Goal: Entertainment & Leisure: Consume media (video, audio)

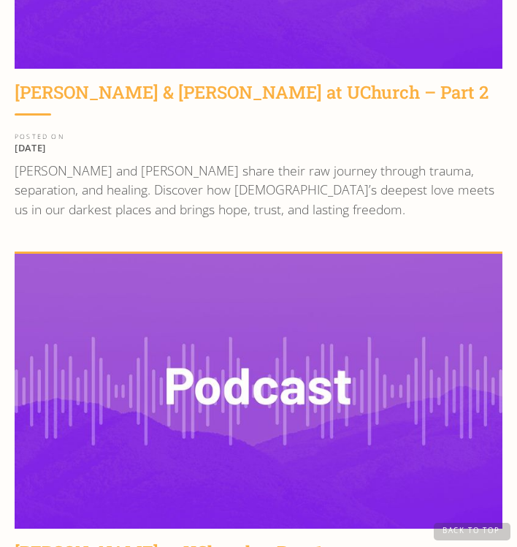
scroll to position [3663, 0]
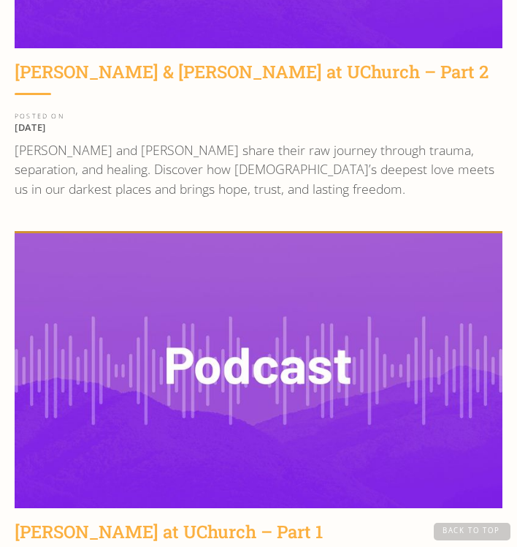
click at [277, 337] on img at bounding box center [259, 370] width 488 height 275
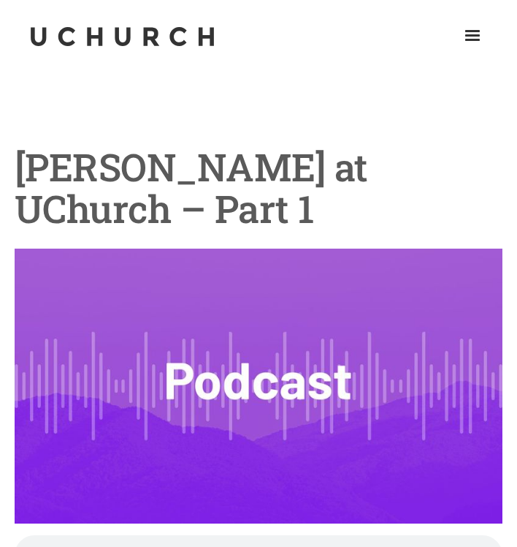
scroll to position [177, 0]
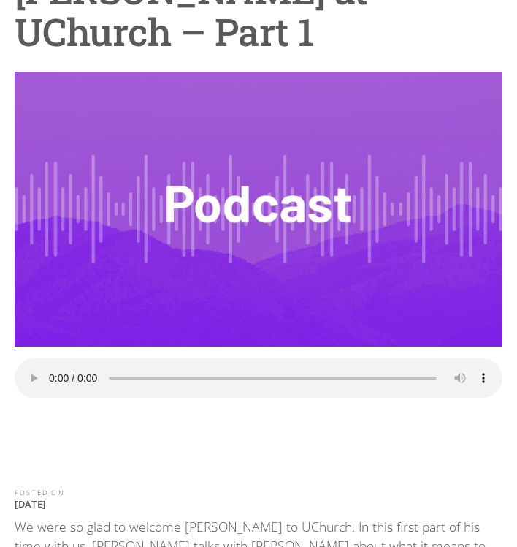
click at [52, 368] on audio "Your browser does not support the audio element." at bounding box center [259, 377] width 488 height 39
drag, startPoint x: 254, startPoint y: 373, endPoint x: 274, endPoint y: 369, distance: 20.1
click at [274, 369] on audio "Your browser does not support the audio element." at bounding box center [259, 377] width 488 height 39
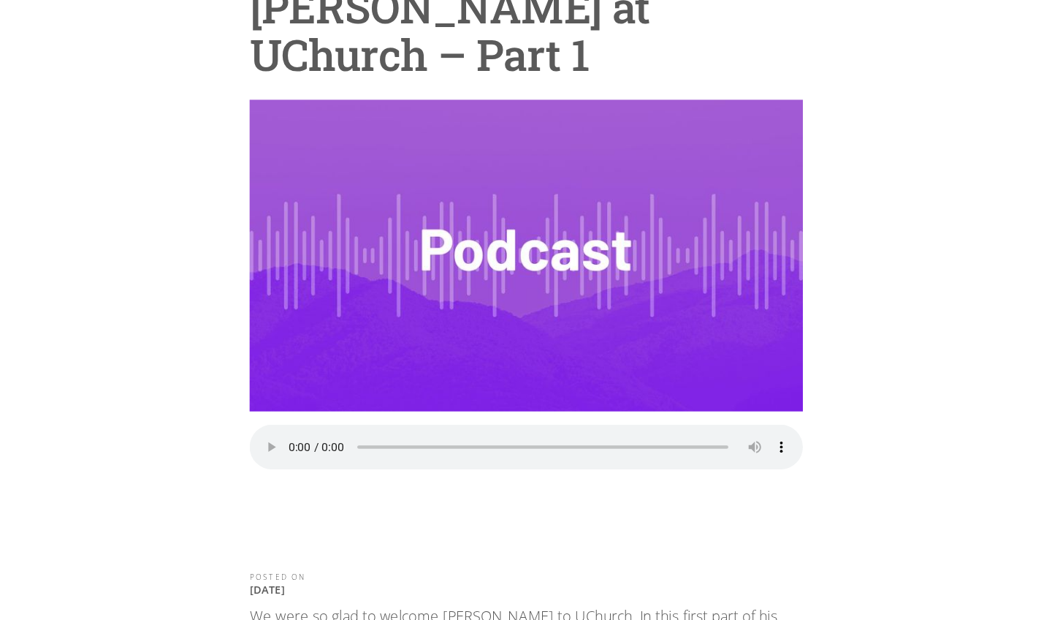
scroll to position [161, 0]
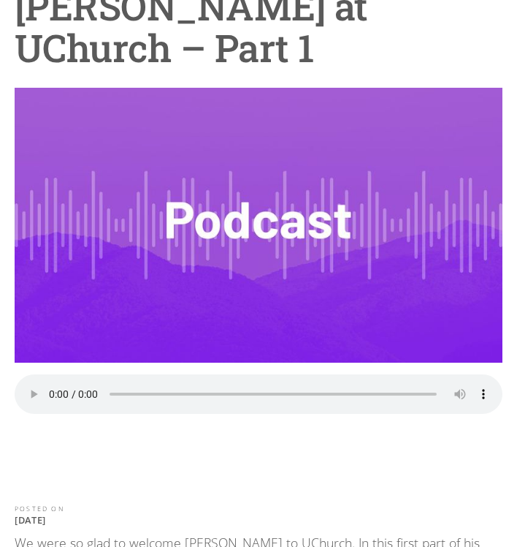
click at [271, 387] on audio "Your browser does not support the audio element." at bounding box center [259, 393] width 488 height 39
click at [56, 383] on audio "Your browser does not support the audio element." at bounding box center [259, 393] width 488 height 39
click at [49, 383] on audio "Your browser does not support the audio element." at bounding box center [259, 393] width 488 height 39
click at [48, 383] on audio "Your browser does not support the audio element." at bounding box center [259, 393] width 488 height 39
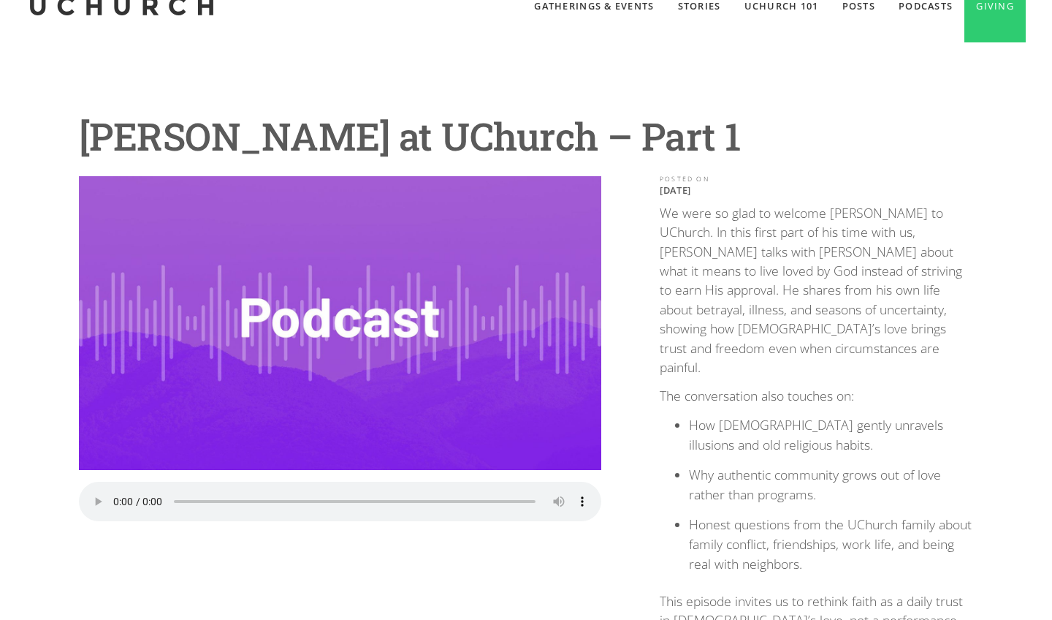
scroll to position [21, 0]
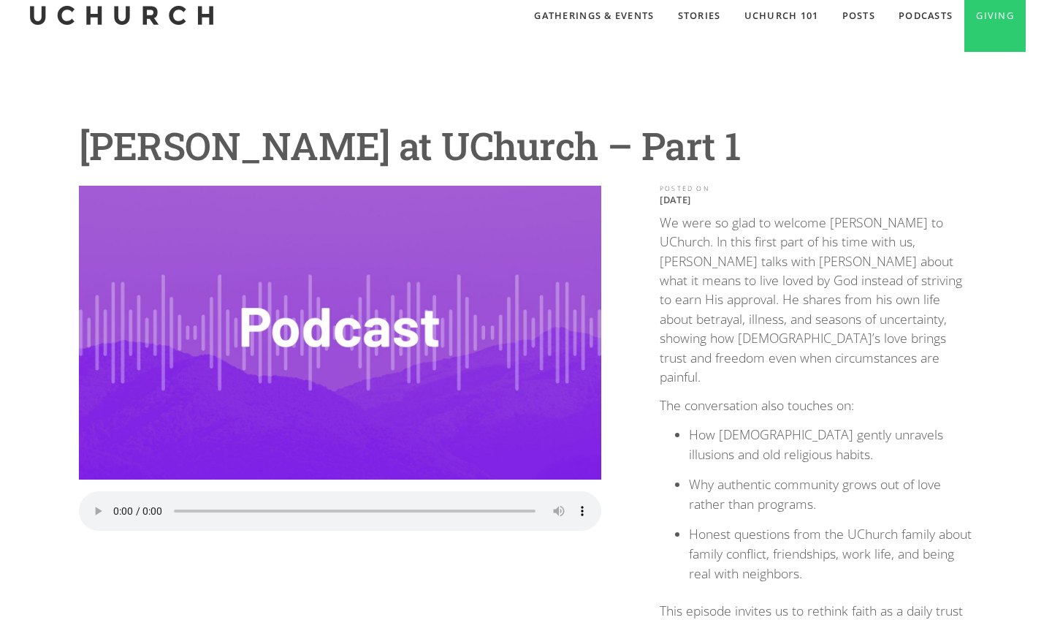
click at [114, 504] on audio "Your browser does not support the audio element." at bounding box center [340, 510] width 523 height 39
